Goal: Check status: Check status

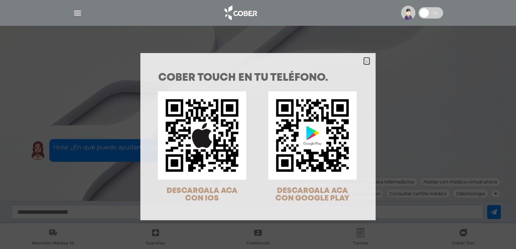
click at [364, 62] on icon "Close" at bounding box center [367, 62] width 6 height 6
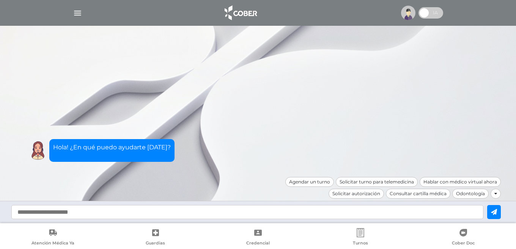
click at [404, 14] on img at bounding box center [408, 13] width 14 height 14
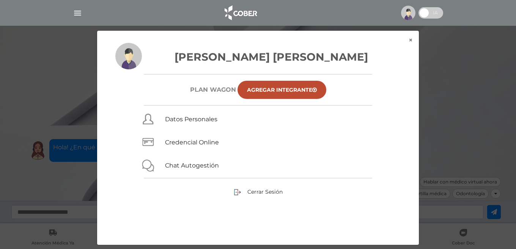
click at [429, 64] on div "× × Cuomo Ida Luciana Plan WAGON Agregar Integrante Datos Personales Credencial…" at bounding box center [258, 137] width 490 height 215
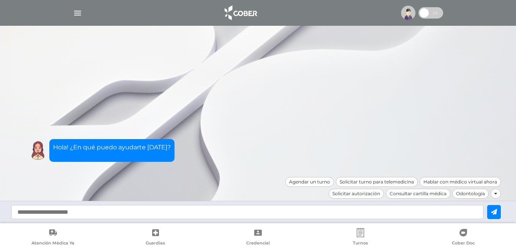
click at [77, 13] on img "button" at bounding box center [77, 12] width 9 height 9
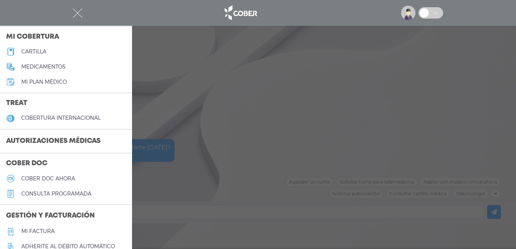
scroll to position [114, 0]
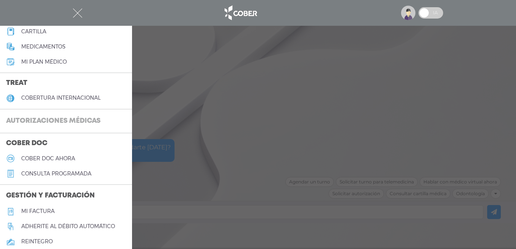
click at [63, 121] on h3 "Autorizaciones médicas" at bounding box center [53, 121] width 107 height 14
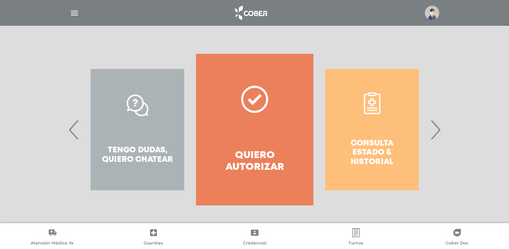
scroll to position [132, 0]
click at [359, 149] on div "Consulta estado & historial" at bounding box center [371, 129] width 117 height 152
click at [373, 110] on div "Consulta estado & historial" at bounding box center [371, 129] width 117 height 152
click at [73, 131] on span "‹" at bounding box center [74, 129] width 15 height 41
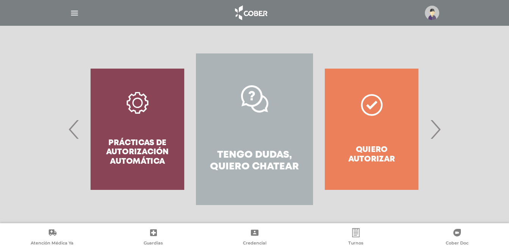
click at [435, 134] on span "›" at bounding box center [435, 129] width 15 height 41
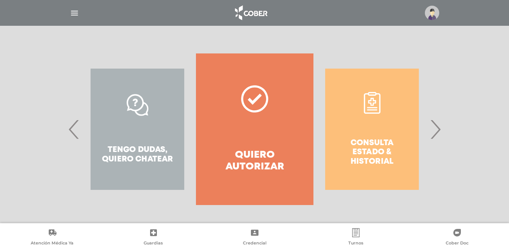
click at [435, 134] on span "›" at bounding box center [435, 129] width 15 height 41
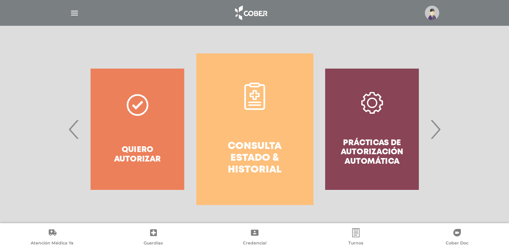
click at [255, 104] on icon at bounding box center [254, 105] width 13 height 2
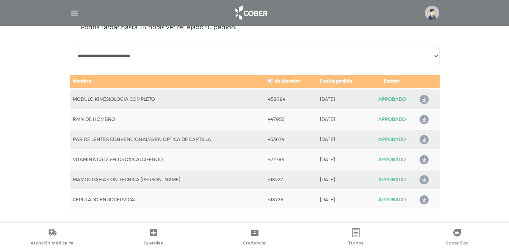
scroll to position [360, 0]
click at [436, 56] on select "**********" at bounding box center [255, 56] width 370 height 18
select select "**********"
click at [70, 47] on select "**********" at bounding box center [255, 56] width 370 height 18
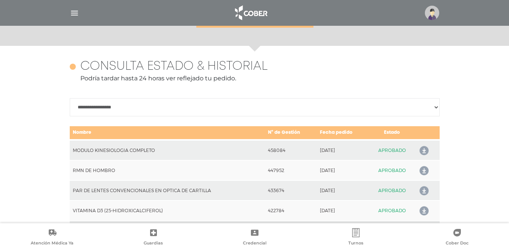
scroll to position [285, 0]
